Goal: Information Seeking & Learning: Learn about a topic

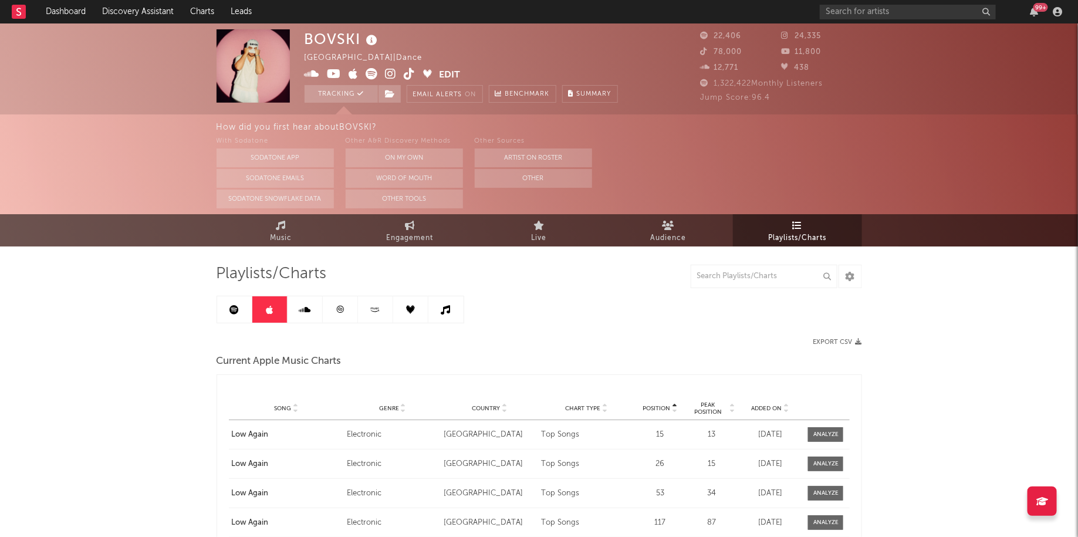
click at [231, 312] on icon at bounding box center [234, 309] width 9 height 9
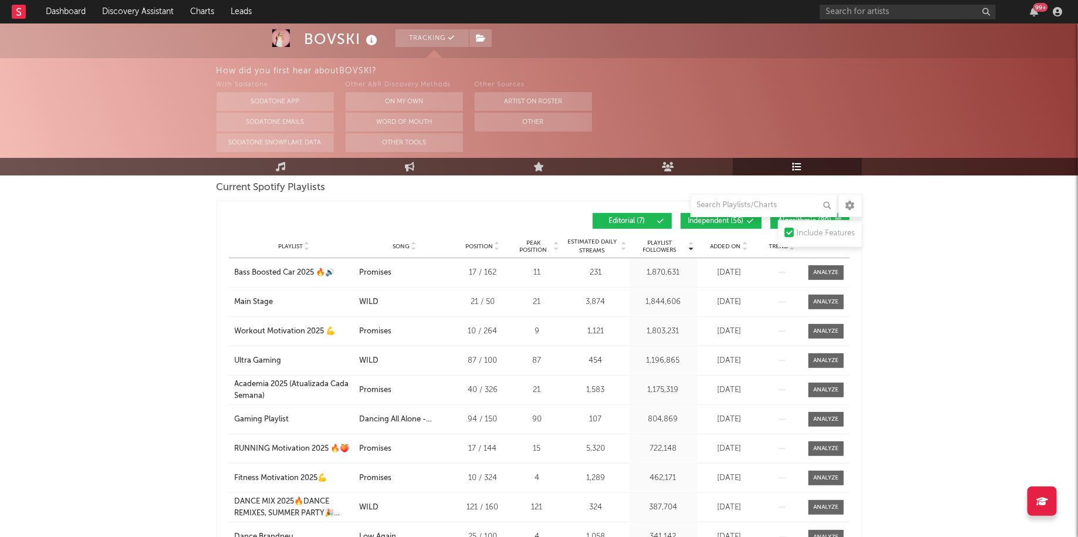
scroll to position [97, 0]
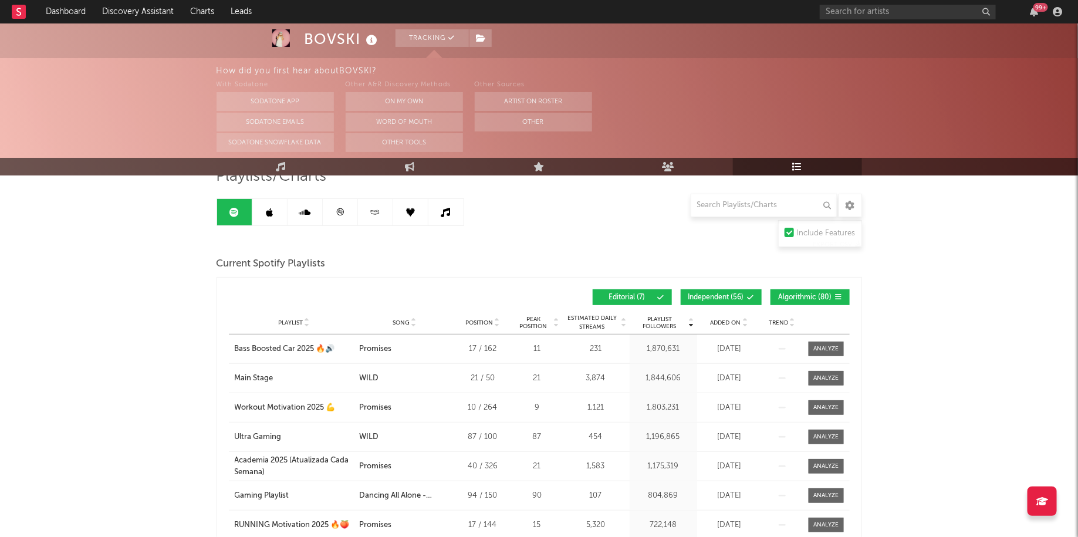
click at [726, 294] on span "Independent ( 56 )" at bounding box center [717, 297] width 56 height 7
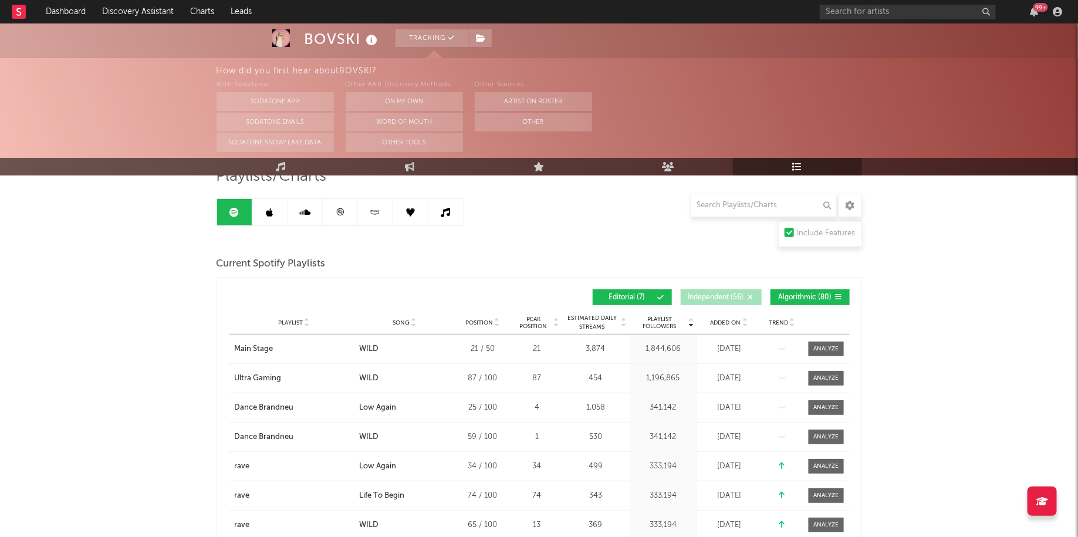
click at [809, 298] on span "Algorithmic ( 80 )" at bounding box center [805, 297] width 54 height 7
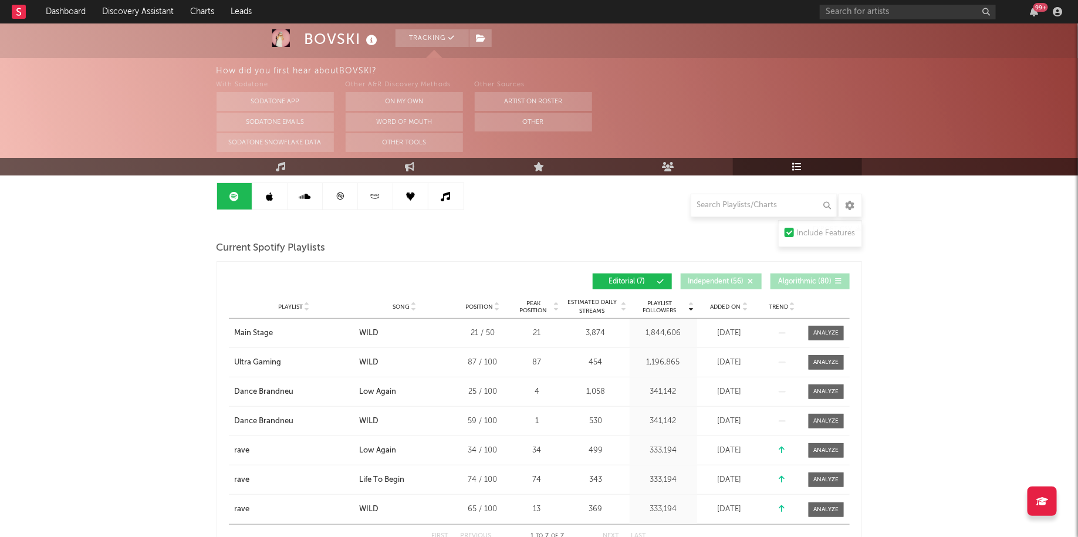
click at [328, 193] on link at bounding box center [340, 196] width 35 height 26
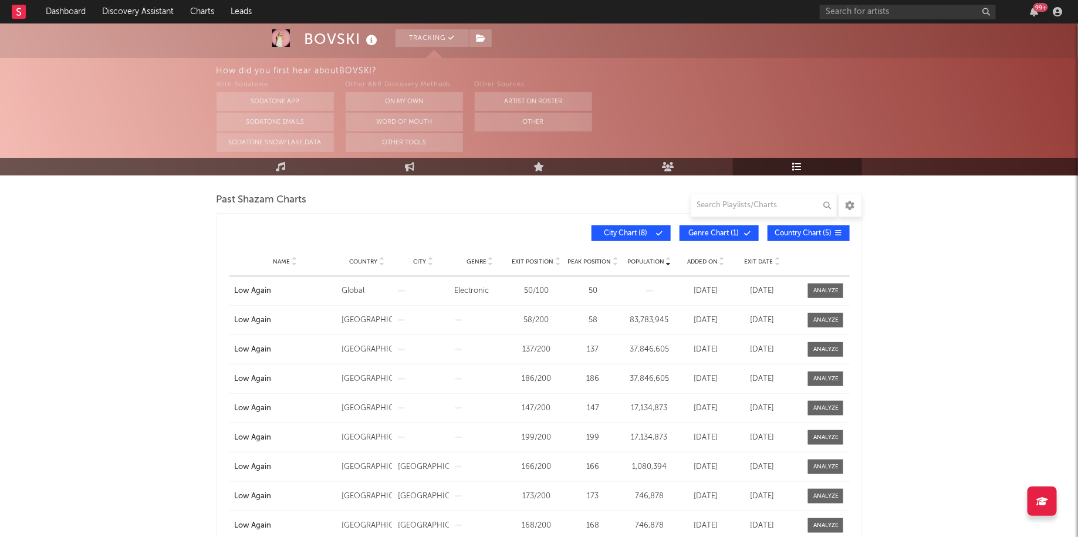
scroll to position [414, 0]
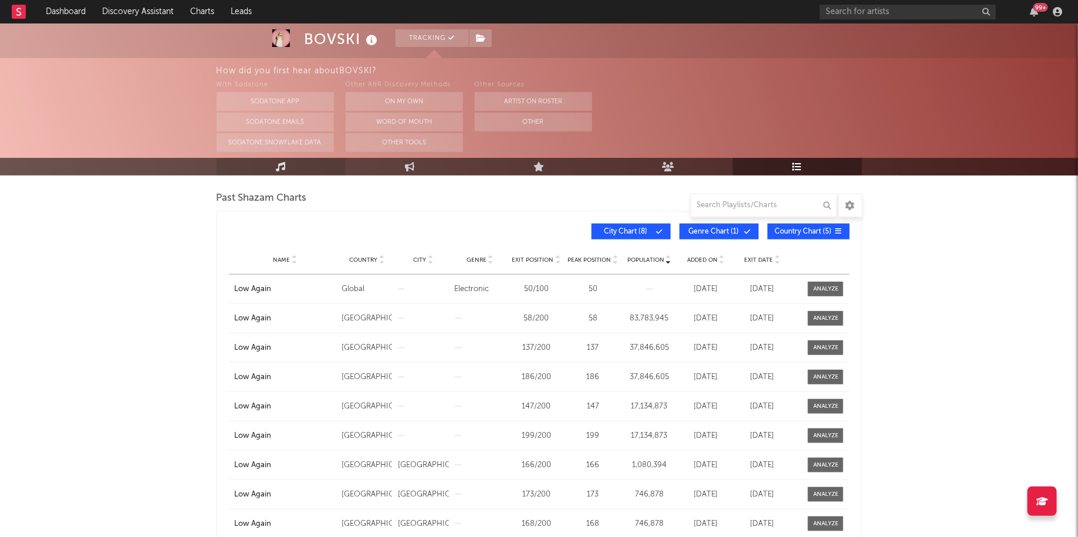
click at [296, 171] on link "Music" at bounding box center [281, 167] width 129 height 18
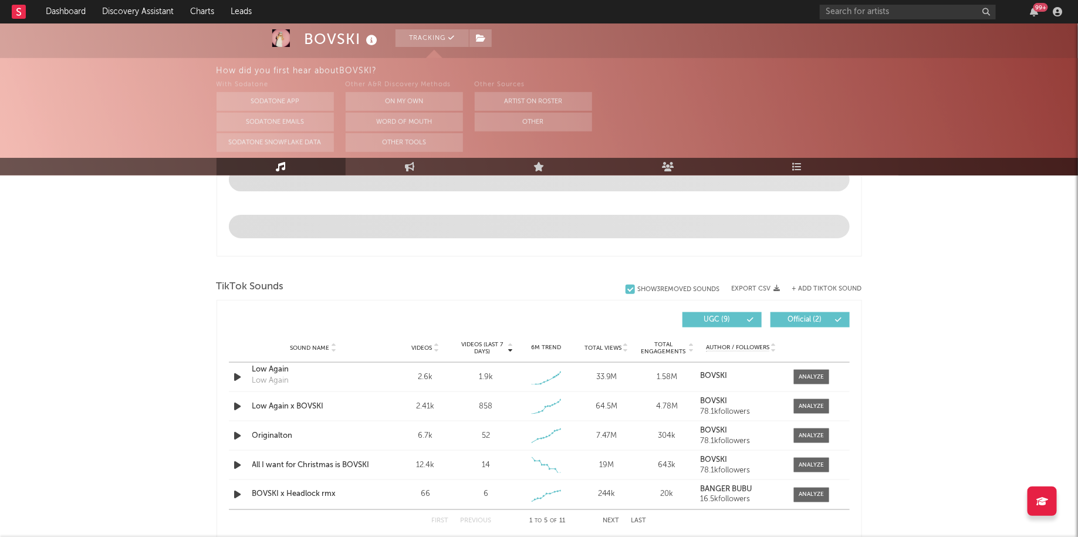
select select "6m"
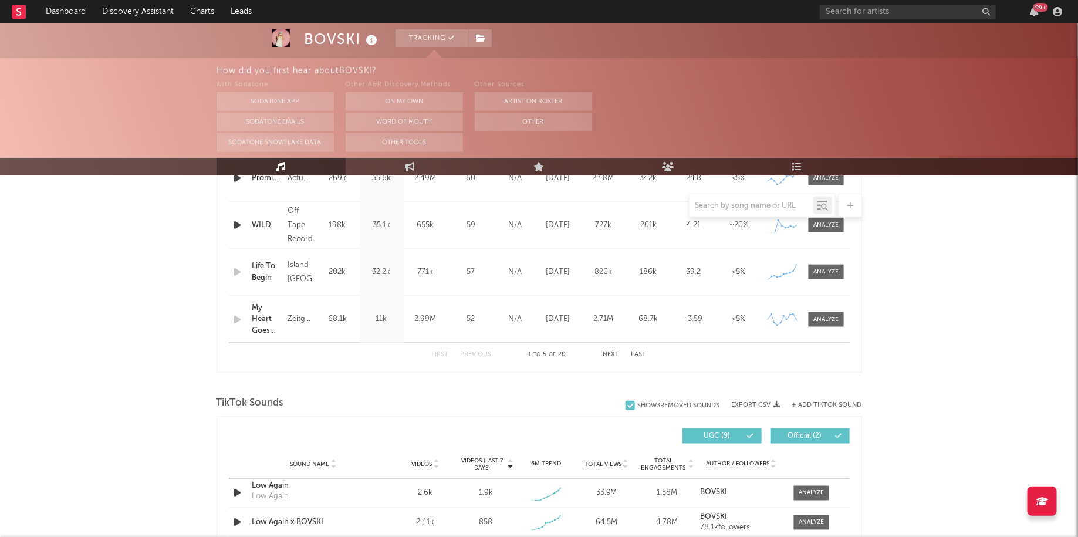
scroll to position [677, 0]
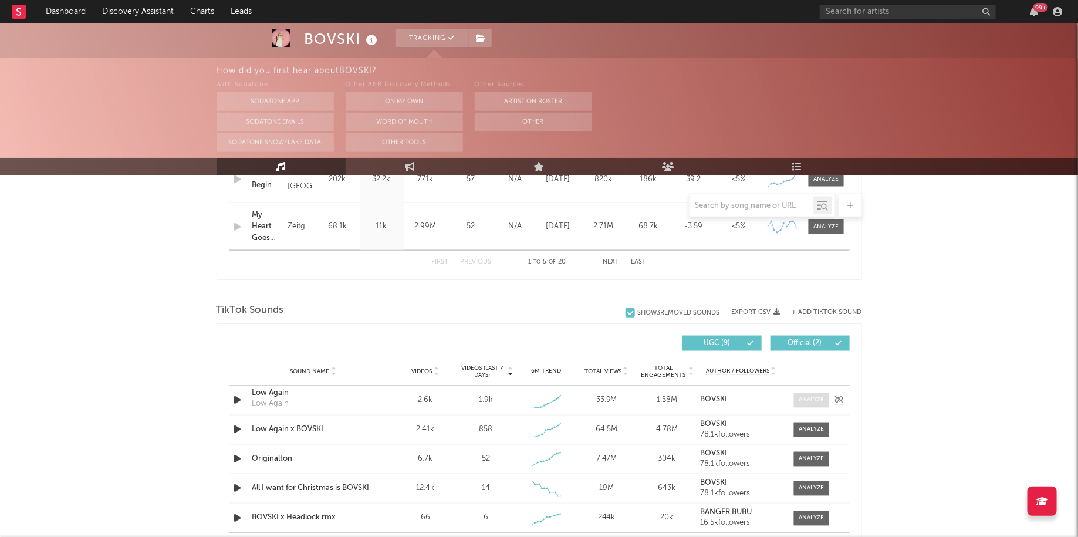
click at [806, 401] on div at bounding box center [811, 400] width 25 height 9
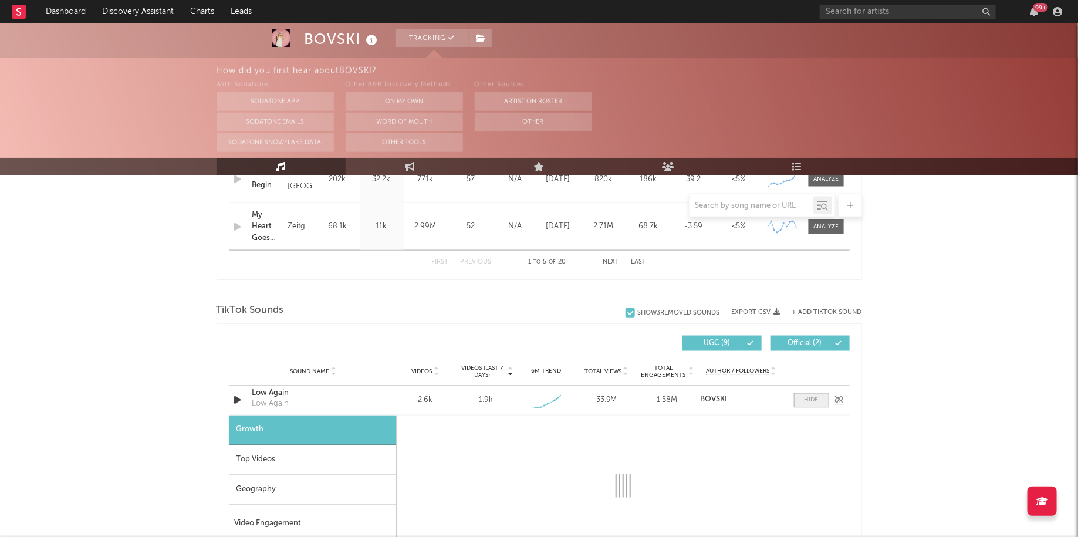
select select "1w"
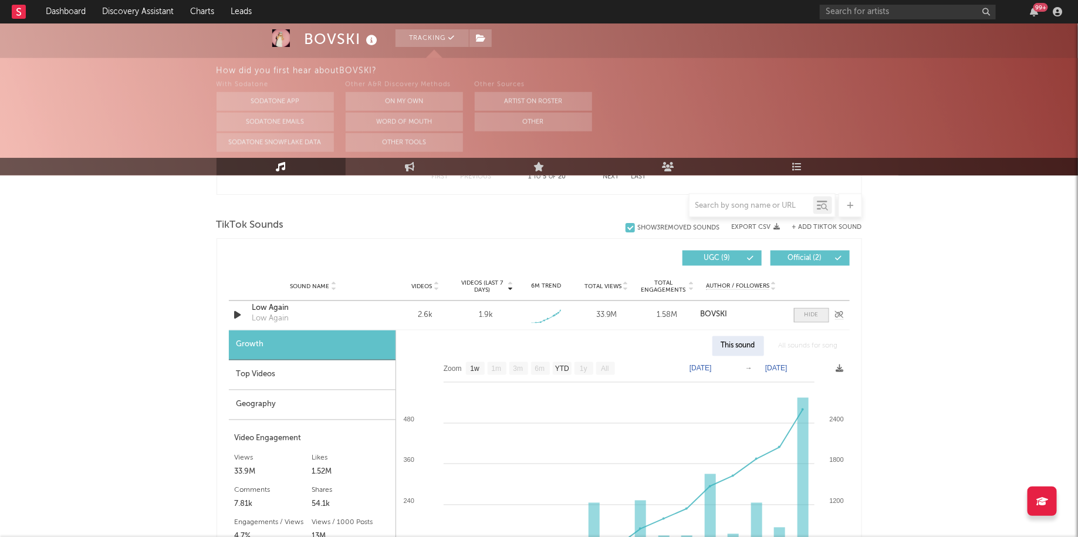
scroll to position [815, 0]
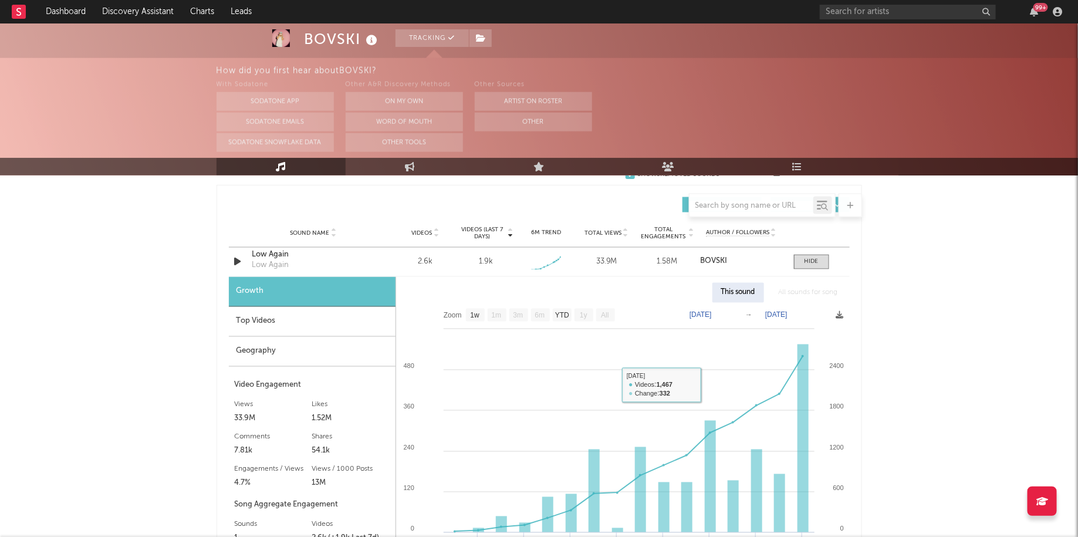
click at [301, 317] on div "Top Videos" at bounding box center [312, 322] width 167 height 30
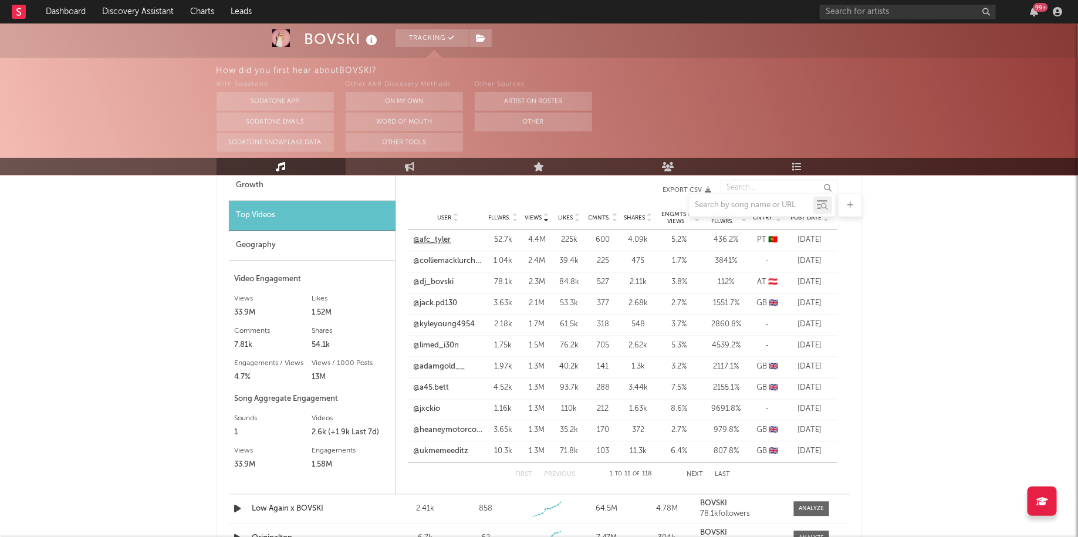
scroll to position [929, 0]
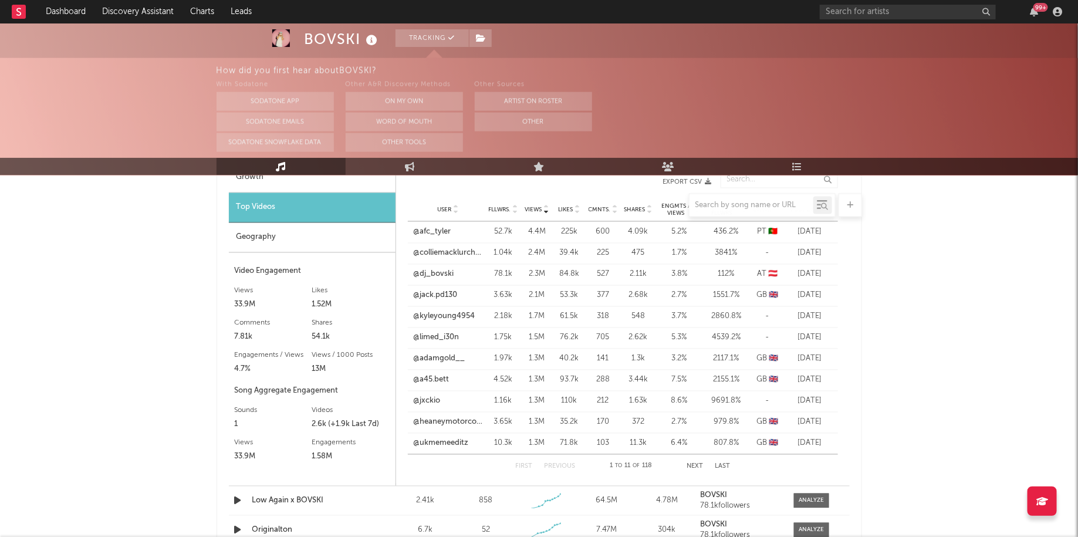
click at [697, 461] on div "First Previous 1 to 11 of 118 Next Last" at bounding box center [622, 466] width 215 height 23
click at [691, 465] on button "Next" at bounding box center [695, 467] width 16 height 6
